Goal: Entertainment & Leisure: Browse casually

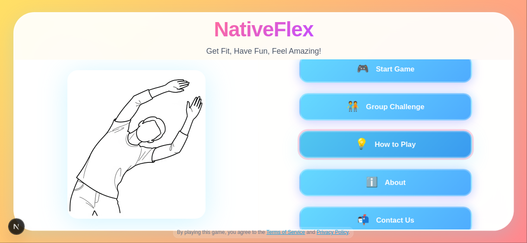
click at [354, 146] on span "💡" at bounding box center [361, 144] width 14 height 12
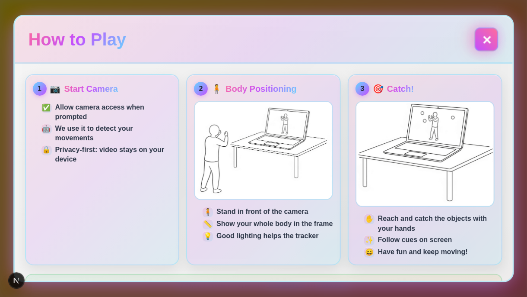
click at [483, 42] on button "✕" at bounding box center [487, 39] width 24 height 24
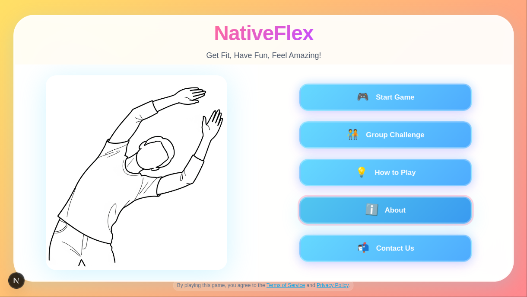
click at [379, 198] on button "ℹ️ About" at bounding box center [385, 210] width 173 height 27
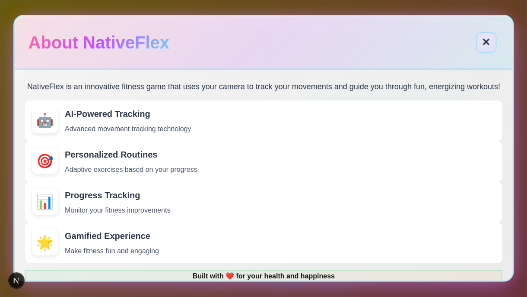
click at [486, 44] on button "✕" at bounding box center [486, 42] width 21 height 21
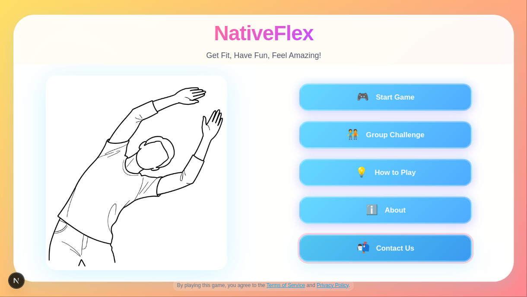
click at [401, 242] on button "📬 Contact Us" at bounding box center [385, 247] width 173 height 27
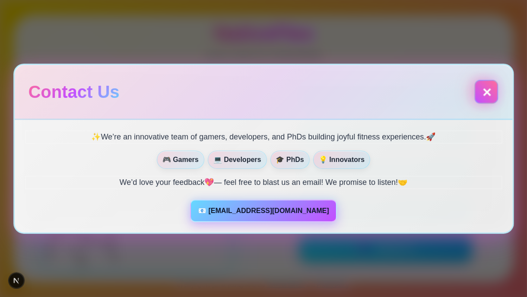
click at [484, 85] on button "✕" at bounding box center [487, 92] width 24 height 24
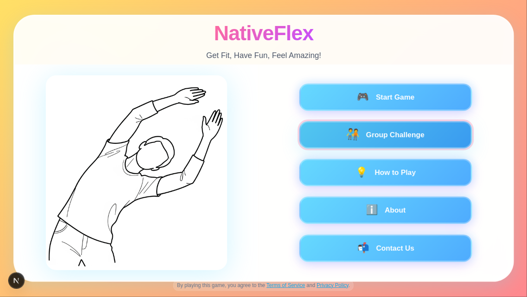
click at [370, 138] on button "🧑‍🤝‍🧑 Group Challenge" at bounding box center [385, 134] width 173 height 27
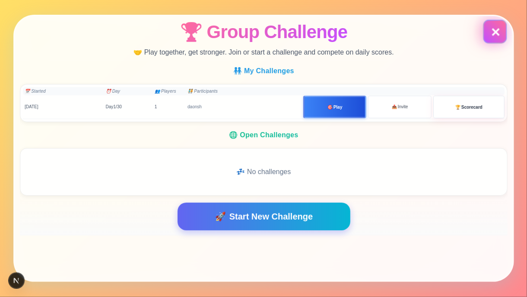
click at [491, 36] on button "✕" at bounding box center [495, 32] width 24 height 24
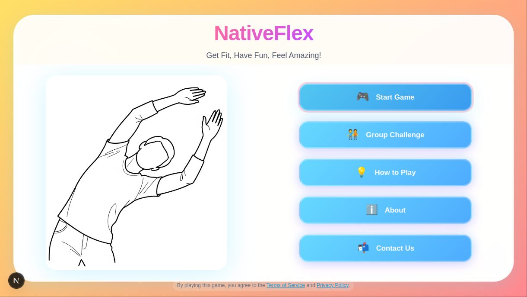
click at [363, 93] on span "🎮" at bounding box center [363, 97] width 14 height 12
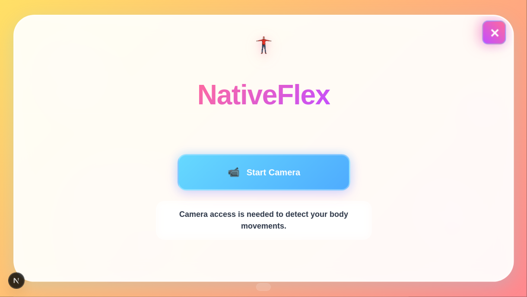
click at [489, 36] on button "✕" at bounding box center [494, 33] width 24 height 24
click at [499, 32] on button "✕" at bounding box center [494, 33] width 24 height 24
click at [496, 35] on button "✕" at bounding box center [494, 33] width 24 height 24
click at [18, 242] on icon "Open Next.js Dev Tools" at bounding box center [18, 280] width 0 height 5
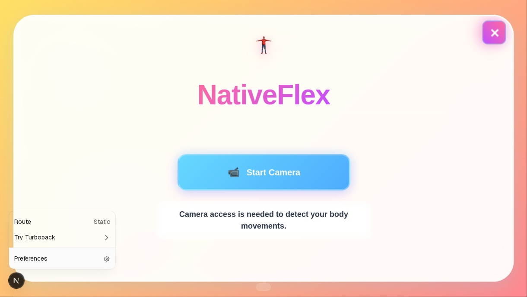
click at [494, 35] on button "✕" at bounding box center [494, 32] width 21 height 21
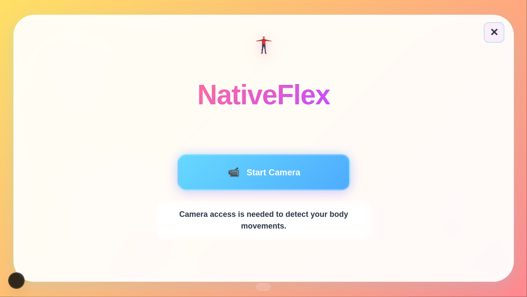
click at [452, 59] on div "NativeFlex" at bounding box center [264, 64] width 498 height 97
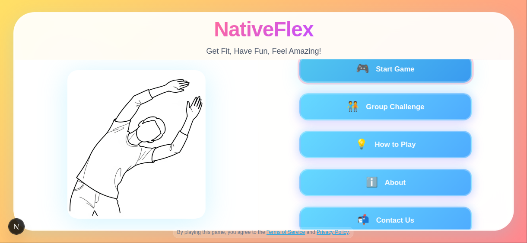
click at [359, 77] on button "🎮 Start Game" at bounding box center [385, 68] width 173 height 27
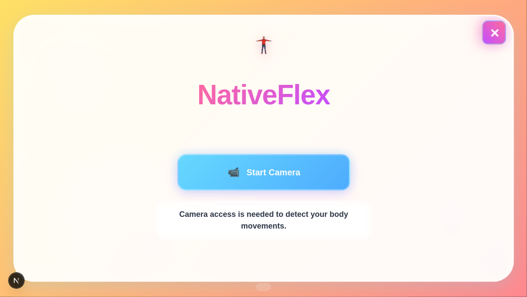
click at [499, 32] on button "✕" at bounding box center [494, 33] width 24 height 24
click at [497, 35] on button "✕" at bounding box center [494, 33] width 24 height 24
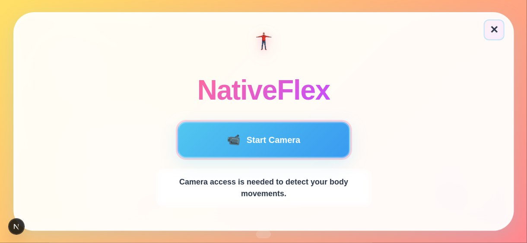
click at [226, 134] on span "📹" at bounding box center [233, 140] width 14 height 12
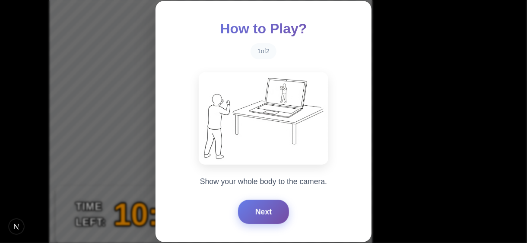
click at [259, 210] on button "Next" at bounding box center [263, 211] width 51 height 24
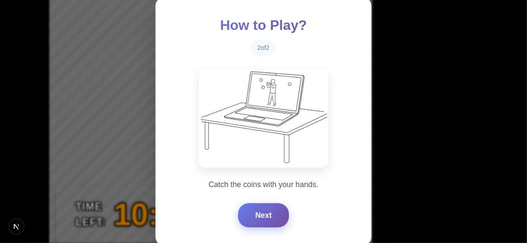
click at [259, 210] on button "Next" at bounding box center [263, 215] width 51 height 24
